Goal: Transaction & Acquisition: Obtain resource

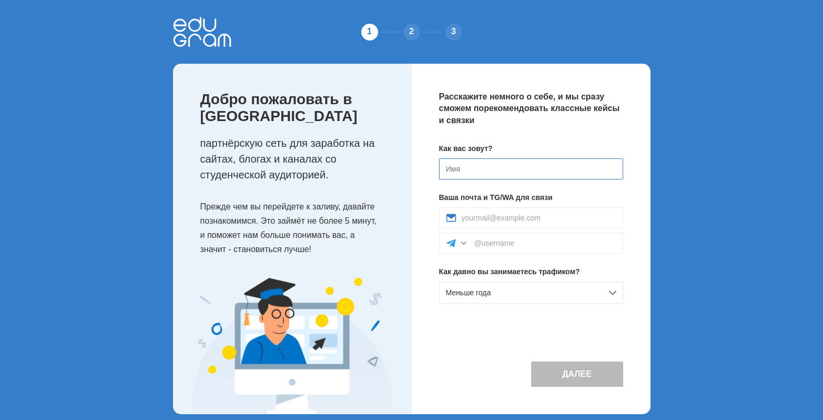
click at [489, 164] on input at bounding box center [531, 168] width 184 height 21
click at [482, 168] on input at bounding box center [531, 168] width 184 height 21
type input "D"
type input "виктория"
click at [515, 213] on div at bounding box center [531, 217] width 184 height 21
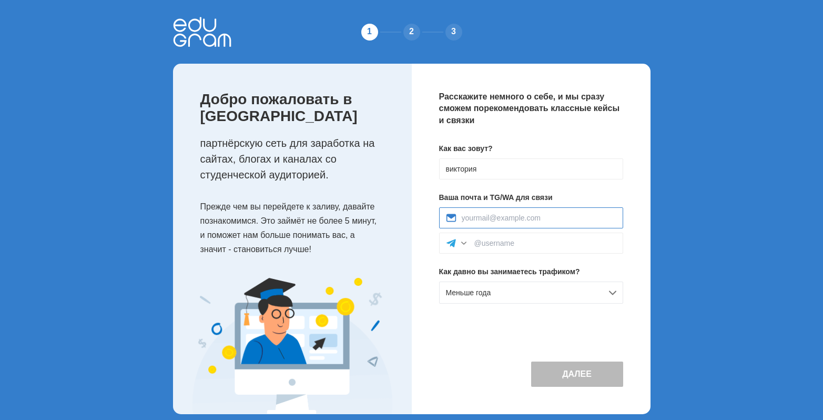
click at [516, 220] on input at bounding box center [539, 217] width 155 height 8
type input "vikazigreeva@gmail.com"
click at [478, 241] on input at bounding box center [545, 243] width 142 height 8
click at [523, 246] on input at bounding box center [545, 243] width 142 height 8
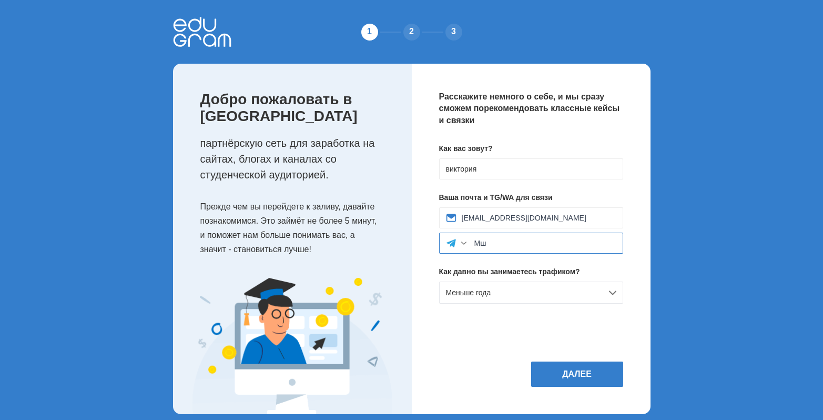
type input "М"
click at [462, 242] on div at bounding box center [463, 243] width 11 height 11
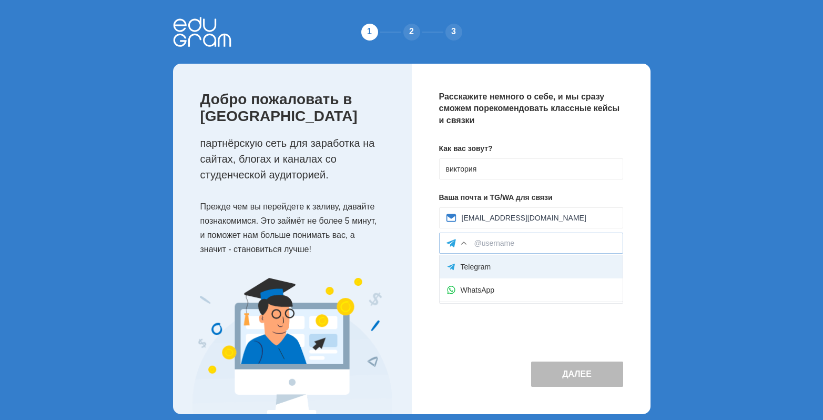
click at [480, 273] on div "Telegram" at bounding box center [530, 266] width 183 height 23
click at [498, 243] on input at bounding box center [545, 243] width 142 height 8
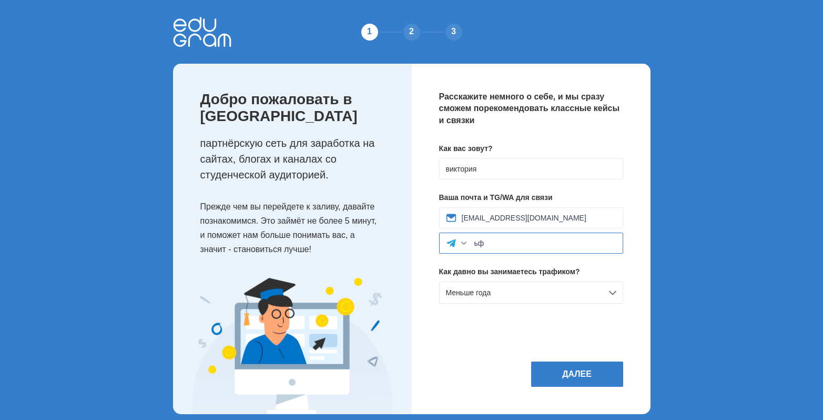
type input "ь"
type input "@marmelad90909"
click at [503, 295] on div "Меньше года" at bounding box center [531, 292] width 184 height 22
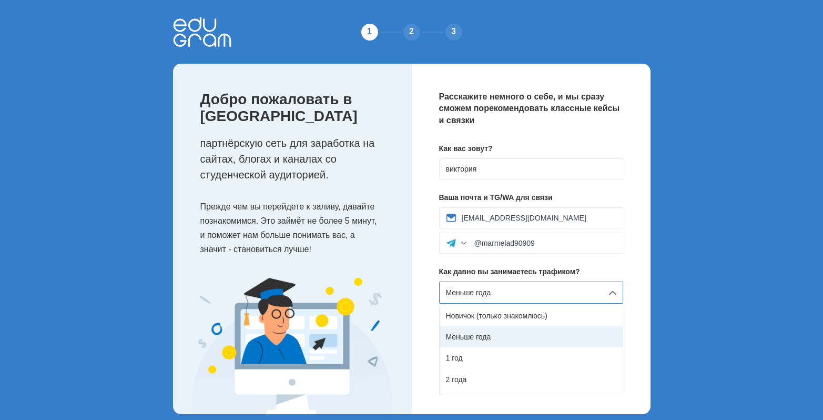
click at [479, 328] on div "Меньше года" at bounding box center [530, 336] width 183 height 21
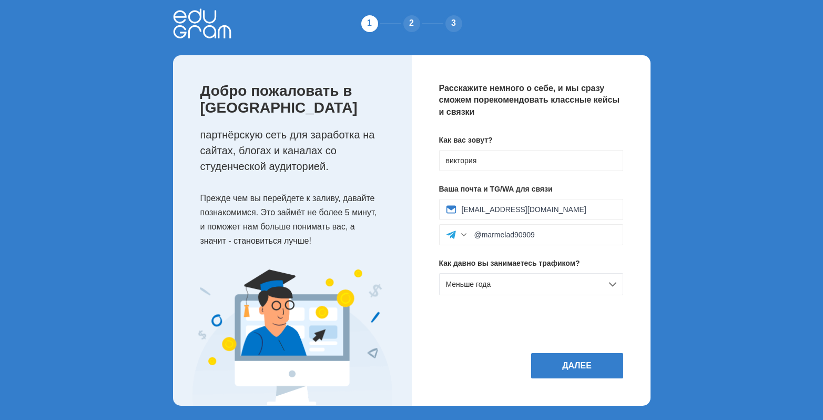
scroll to position [11, 0]
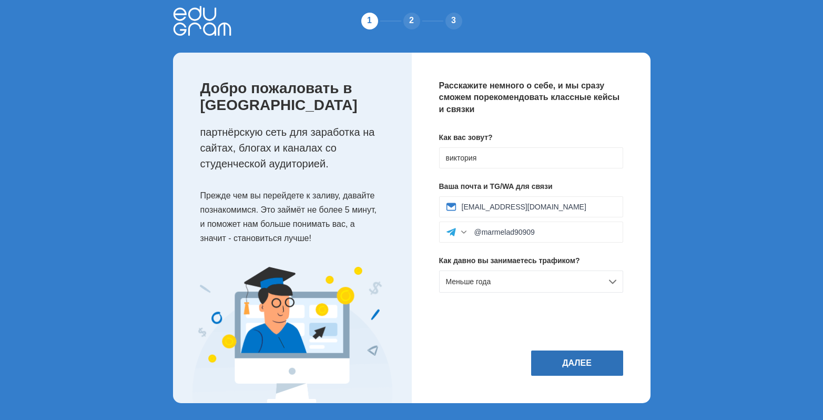
click at [567, 358] on button "Далее" at bounding box center [577, 362] width 92 height 25
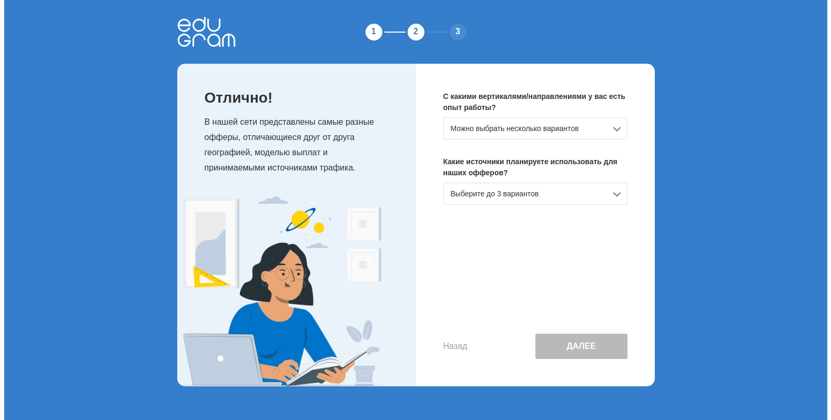
scroll to position [0, 0]
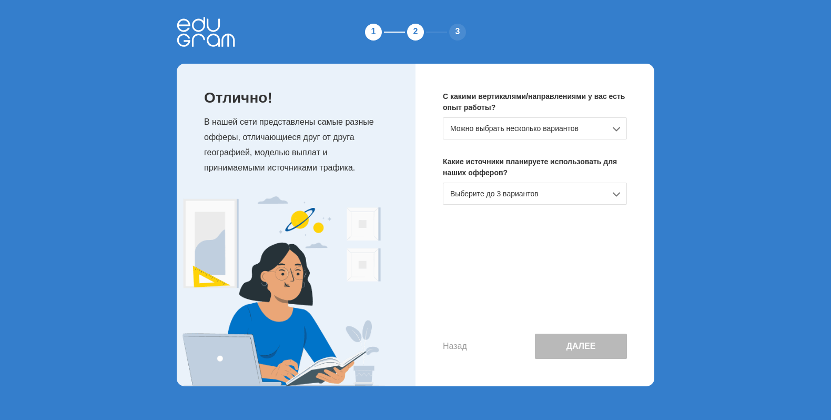
click at [507, 125] on div "Можно выбрать несколько вариантов" at bounding box center [535, 128] width 184 height 22
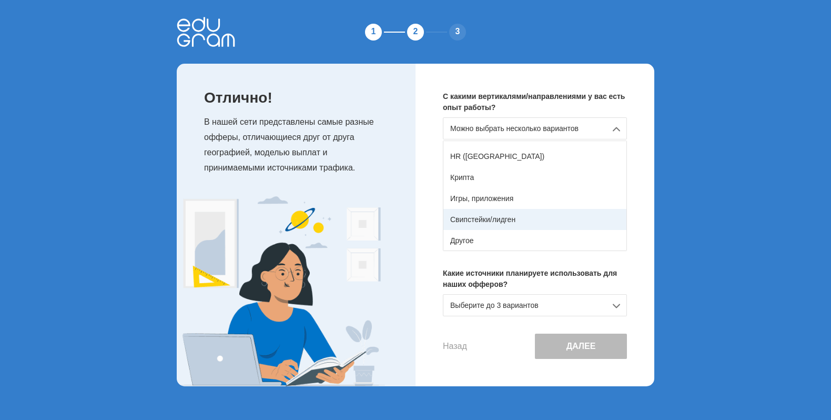
scroll to position [186, 0]
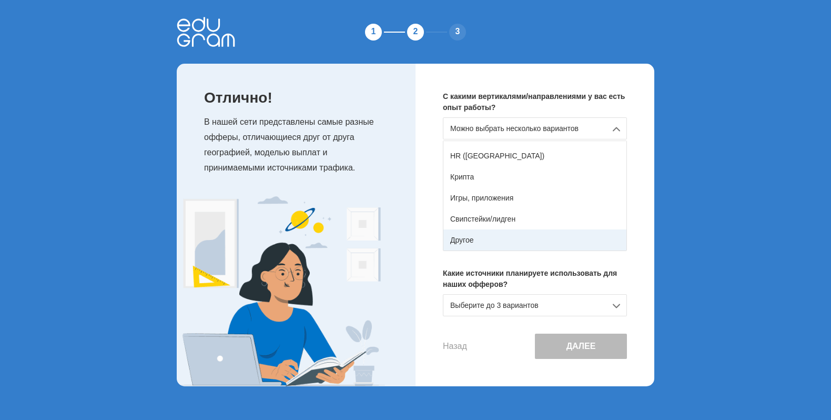
click at [503, 241] on div "Другое" at bounding box center [534, 239] width 183 height 21
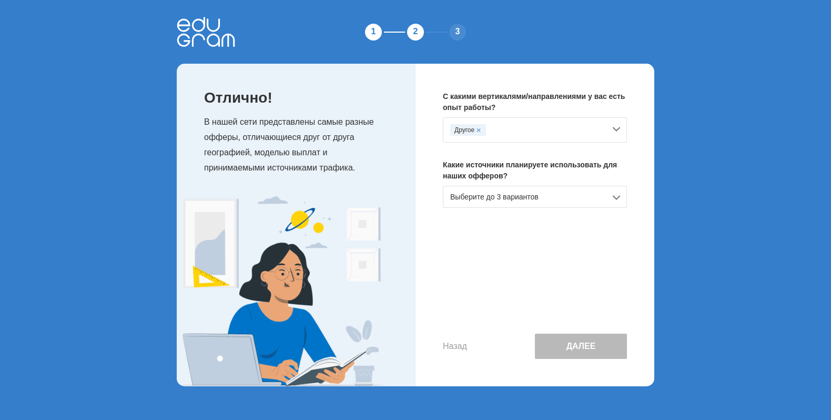
click at [504, 200] on div "Выберите до 3 вариантов" at bounding box center [535, 197] width 184 height 22
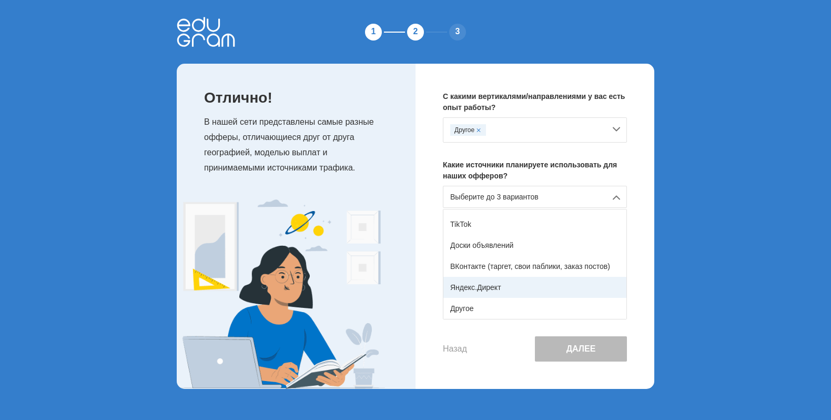
scroll to position [68, 0]
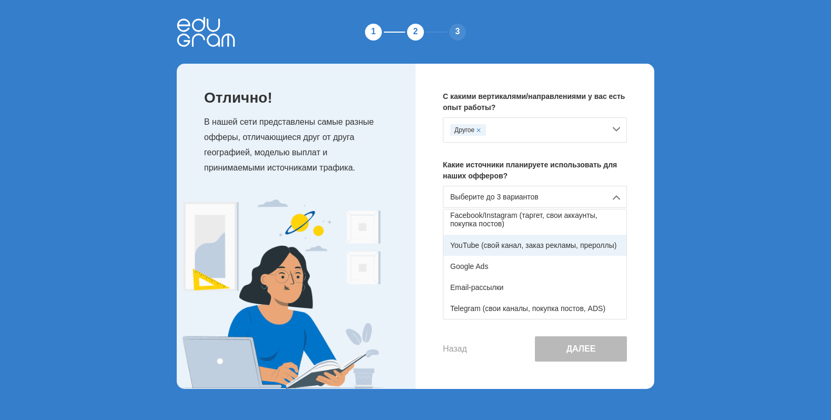
click at [493, 250] on div "YouTube (свой канал, заказ рекламы, прероллы)" at bounding box center [534, 244] width 183 height 21
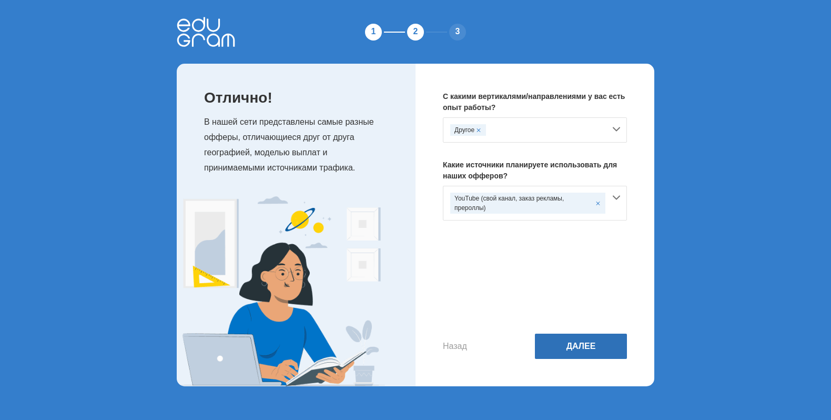
click at [570, 343] on button "Далее" at bounding box center [581, 345] width 92 height 25
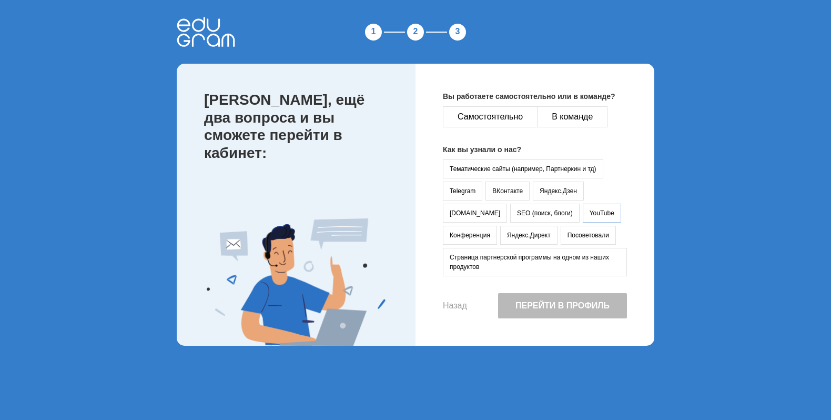
click at [582, 203] on button "YouTube" at bounding box center [601, 212] width 38 height 19
click at [510, 121] on button "Самостоятельно" at bounding box center [490, 116] width 95 height 21
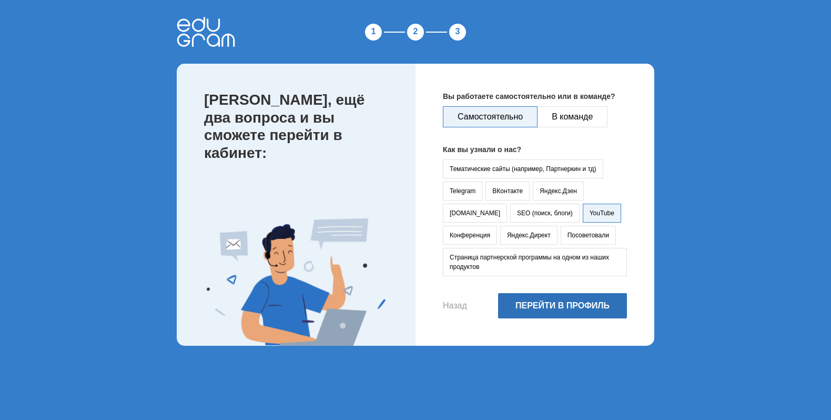
click at [545, 301] on button "Перейти в профиль" at bounding box center [562, 305] width 129 height 25
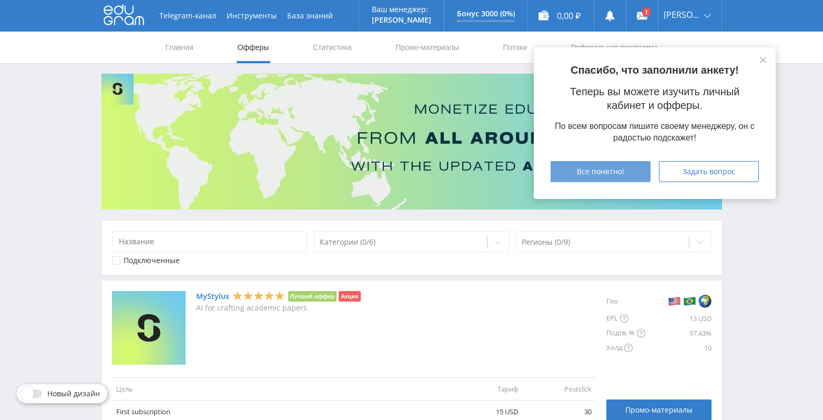
click at [604, 175] on span "Все понятно!" at bounding box center [600, 171] width 47 height 8
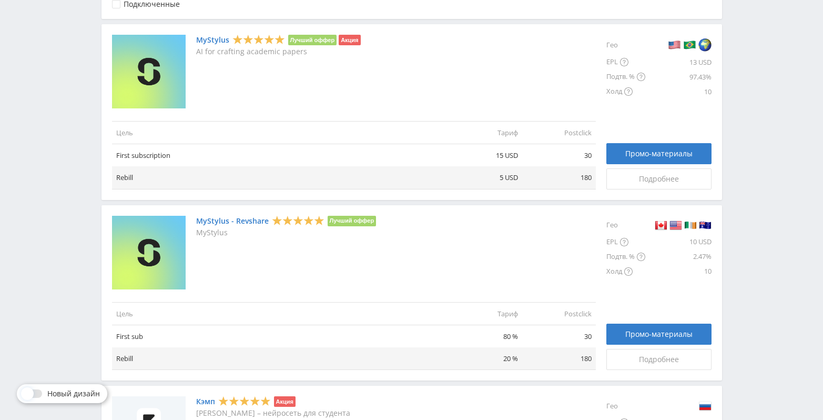
scroll to position [159, 0]
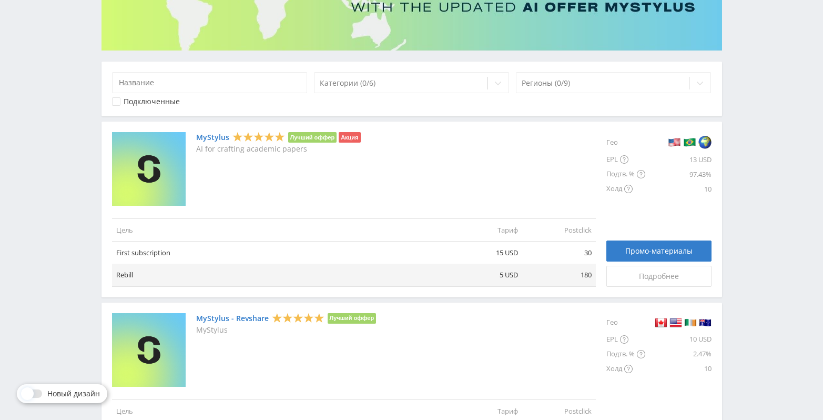
click at [213, 135] on link "MyStylus" at bounding box center [212, 137] width 33 height 8
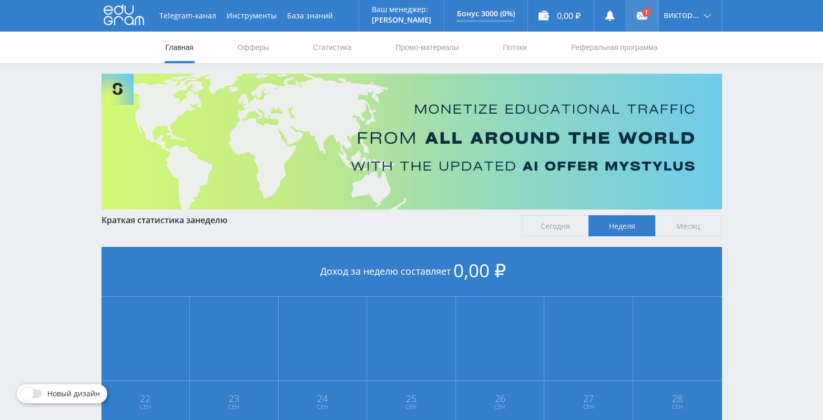
click at [648, 17] on link at bounding box center [642, 16] width 32 height 32
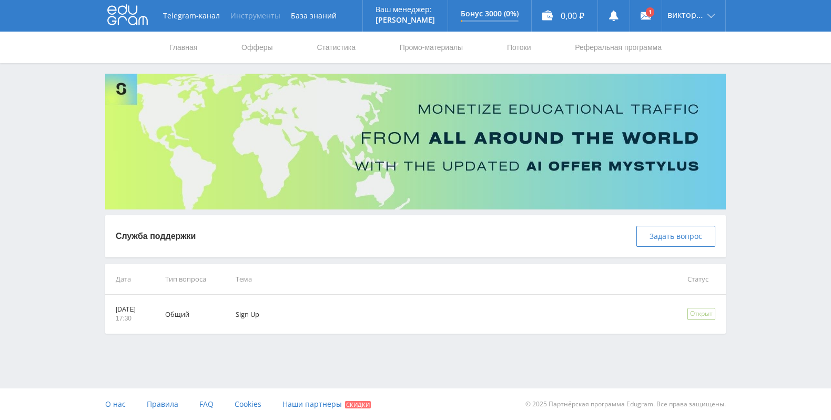
click at [248, 12] on button "Инструменты" at bounding box center [255, 16] width 60 height 32
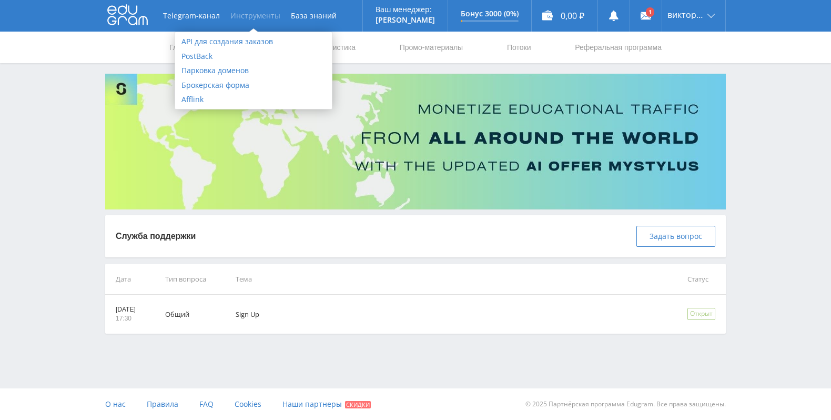
click at [77, 84] on div "Telegram-канал Инструменты База знаний Ваш менеджер: Alex Alex Online @edugram_…" at bounding box center [415, 193] width 831 height 386
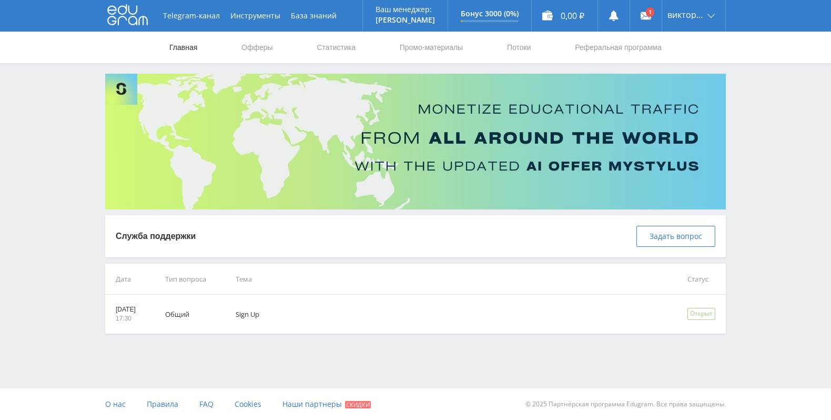
click at [196, 47] on link "Главная" at bounding box center [183, 48] width 30 height 32
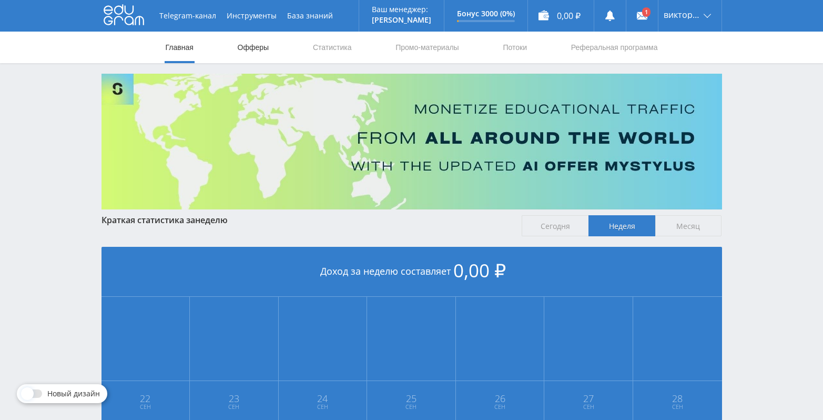
click at [249, 45] on link "Офферы" at bounding box center [254, 48] width 34 height 32
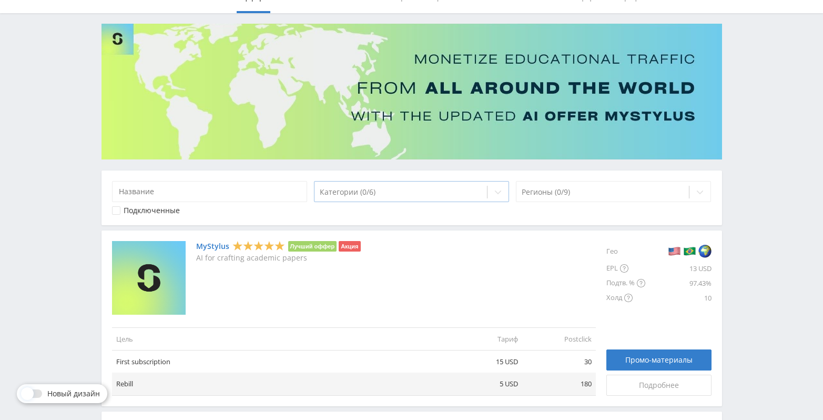
scroll to position [105, 0]
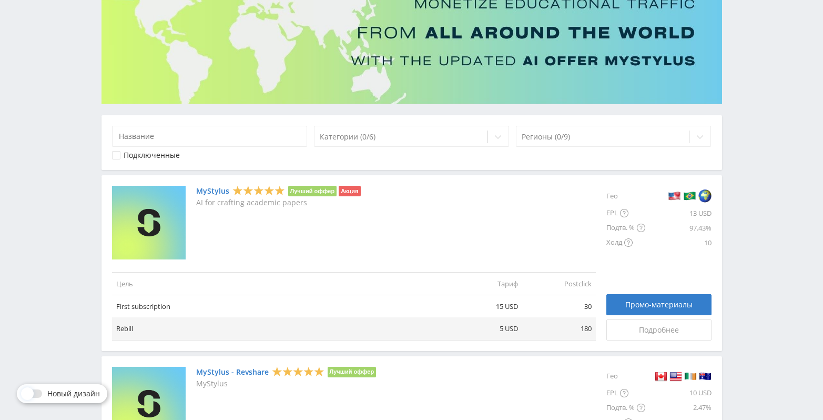
click at [214, 191] on link "MyStylus" at bounding box center [212, 191] width 33 height 8
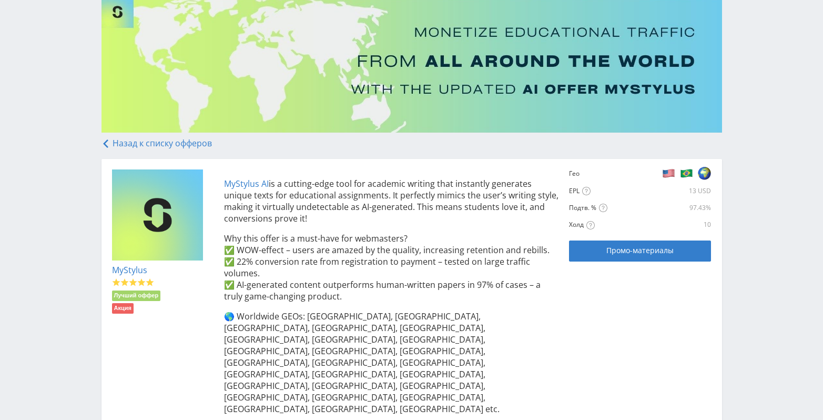
scroll to position [158, 0]
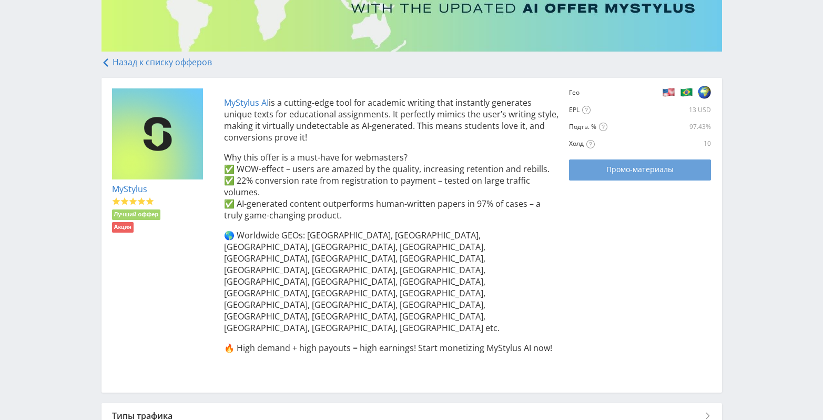
click at [645, 170] on span "Промо-материалы" at bounding box center [639, 169] width 67 height 8
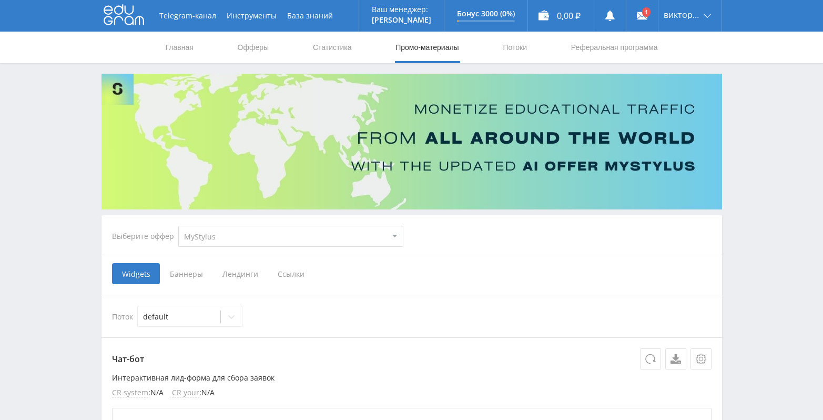
scroll to position [105, 0]
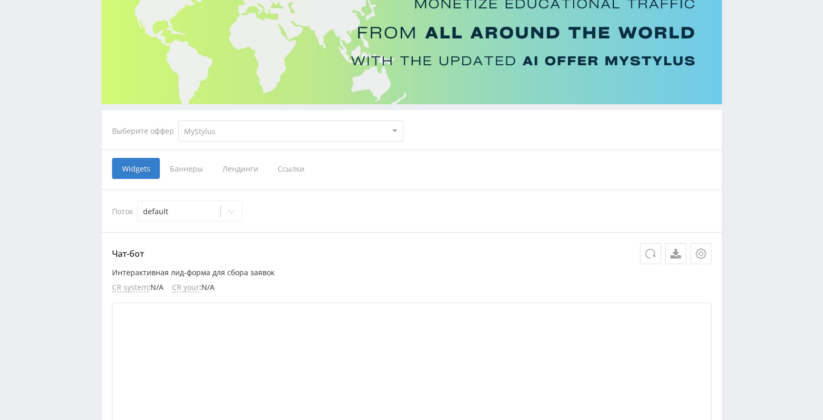
click at [294, 172] on span "Ссылки" at bounding box center [291, 168] width 47 height 21
click at [0, 0] on input "Ссылки" at bounding box center [0, 0] width 0 height 0
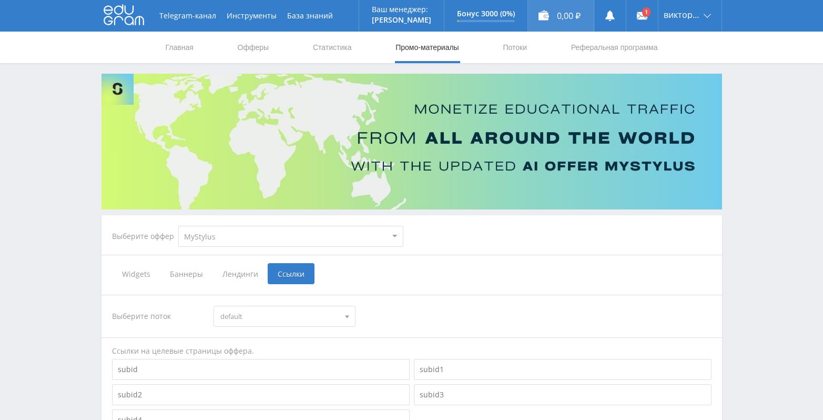
click at [566, 16] on div "0,00 ₽" at bounding box center [561, 16] width 66 height 32
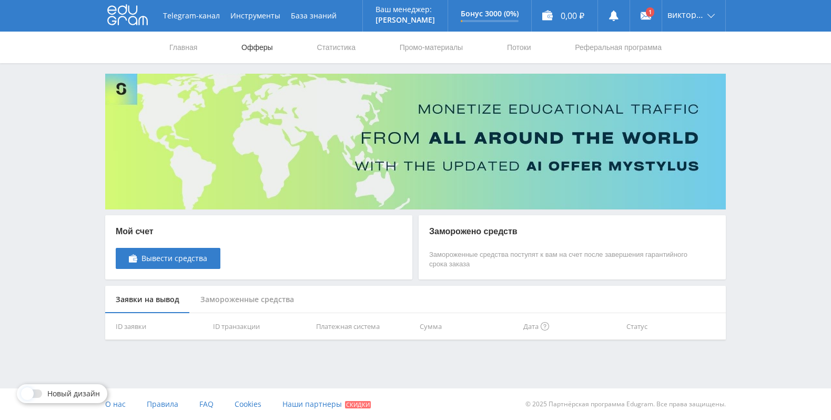
click at [249, 52] on link "Офферы" at bounding box center [257, 48] width 34 height 32
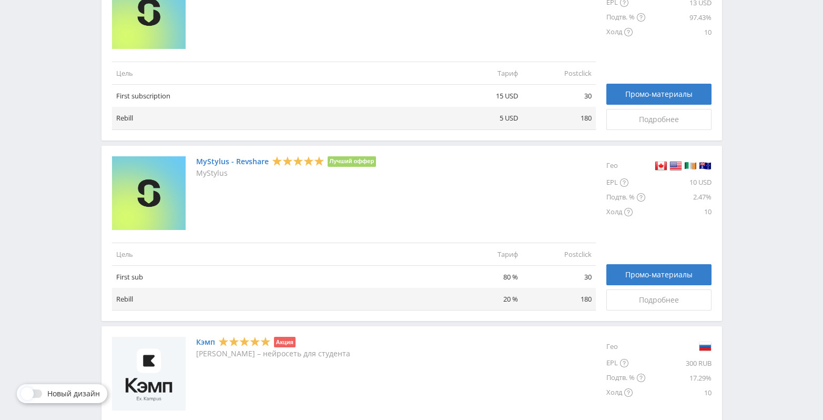
scroll to position [210, 0]
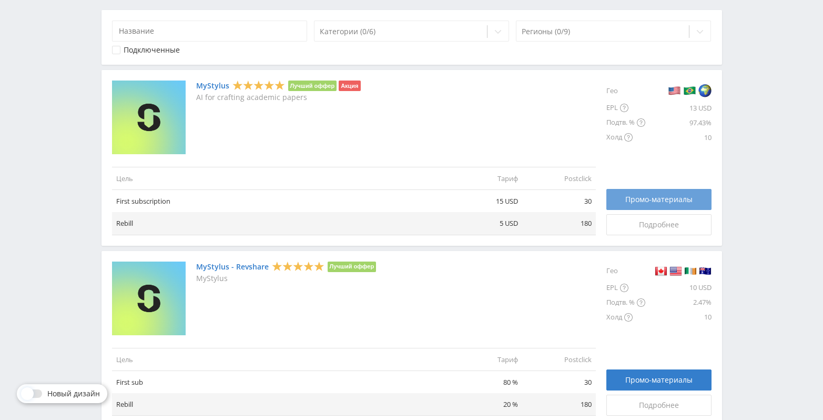
click at [666, 206] on link "Промо-материалы" at bounding box center [658, 199] width 105 height 21
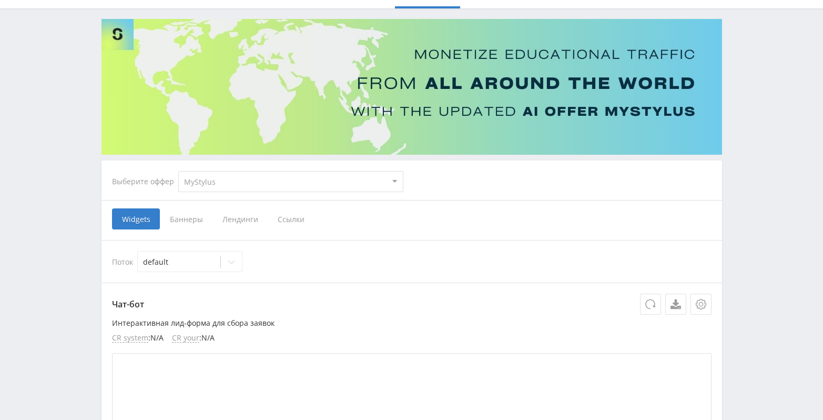
scroll to position [105, 0]
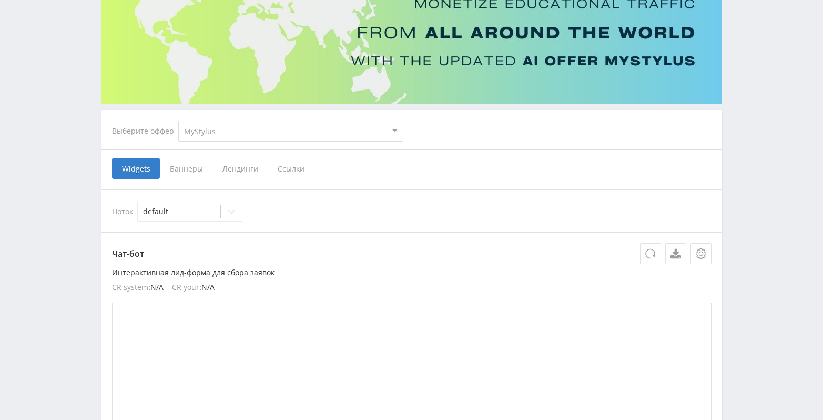
click at [299, 168] on span "Ссылки" at bounding box center [291, 168] width 47 height 21
click at [0, 0] on input "Ссылки" at bounding box center [0, 0] width 0 height 0
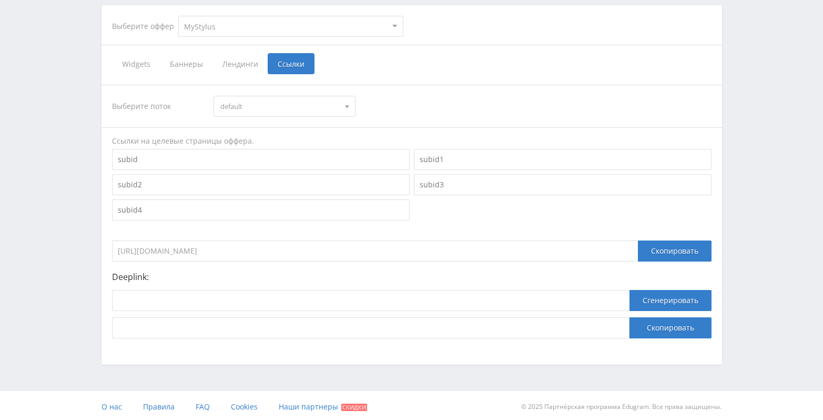
scroll to position [210, 0]
click at [676, 256] on div "Скопировать" at bounding box center [675, 250] width 74 height 21
